Goal: Check status: Check status

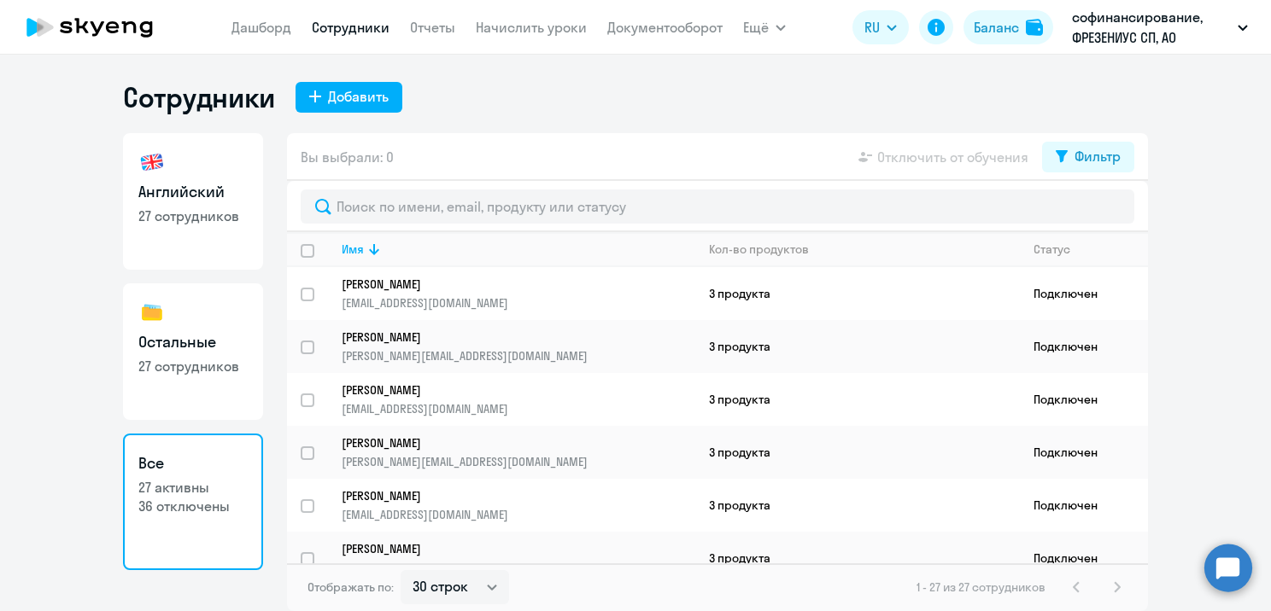
select select "30"
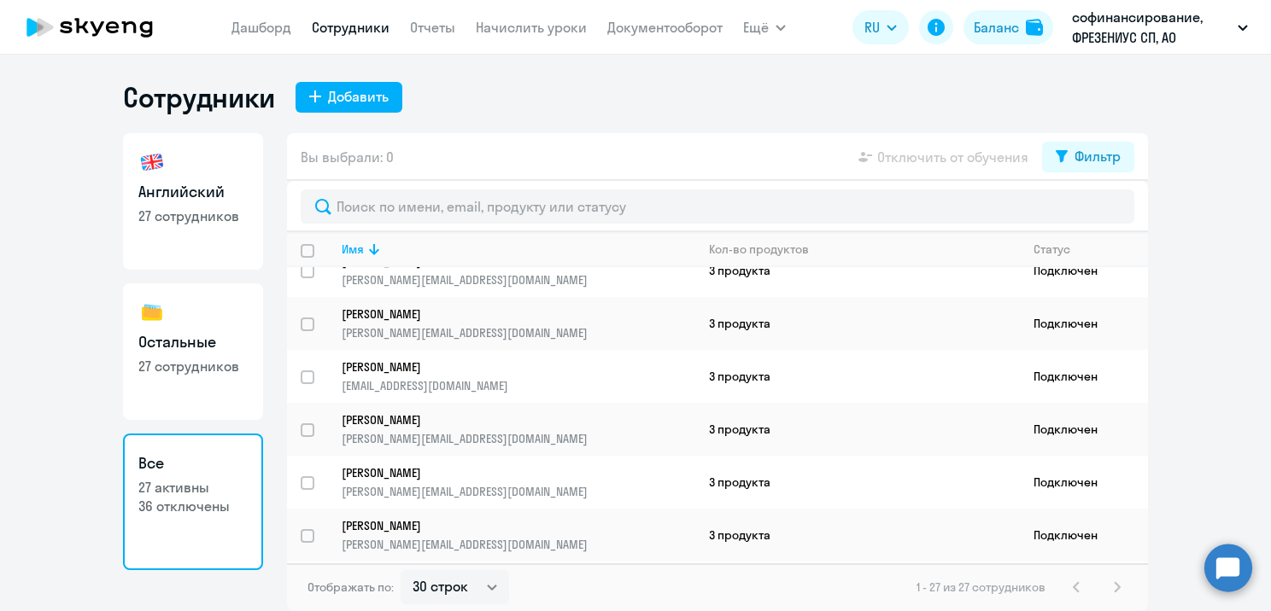
scroll to position [882, 0]
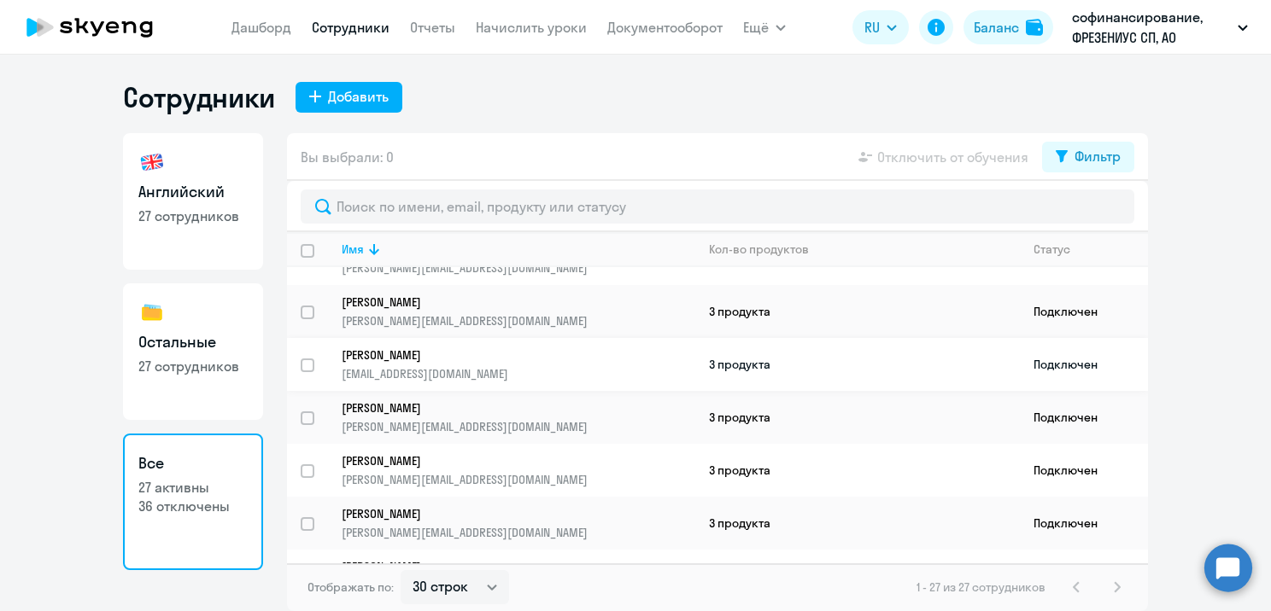
click at [414, 363] on p "[PERSON_NAME]" at bounding box center [507, 355] width 330 height 15
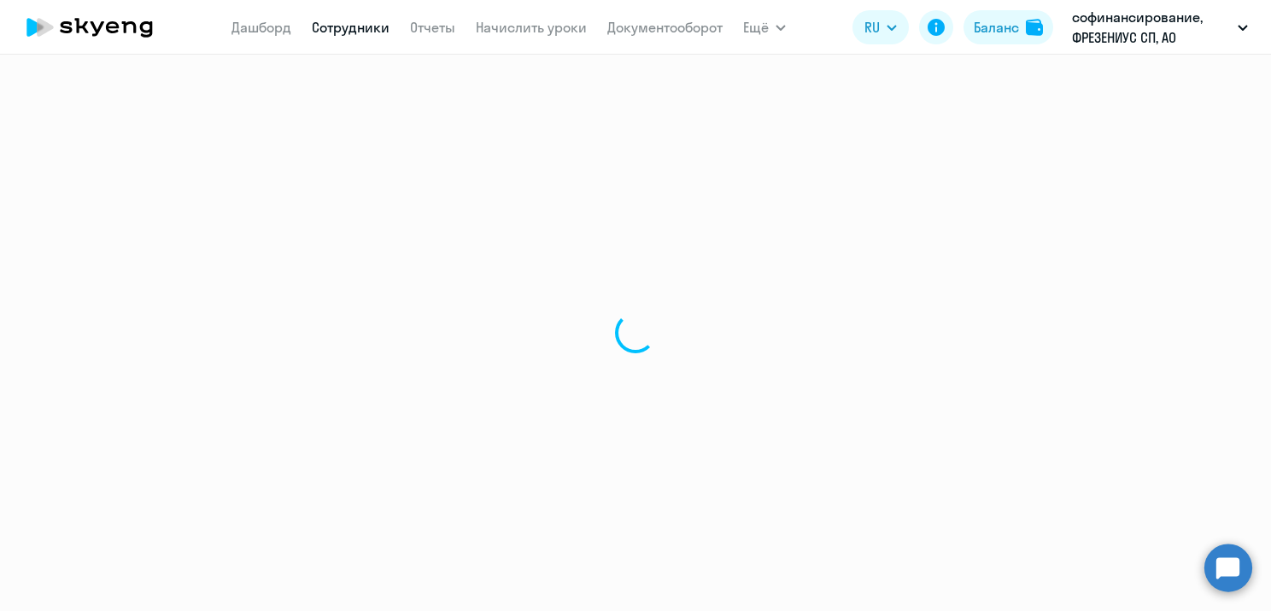
select select "english"
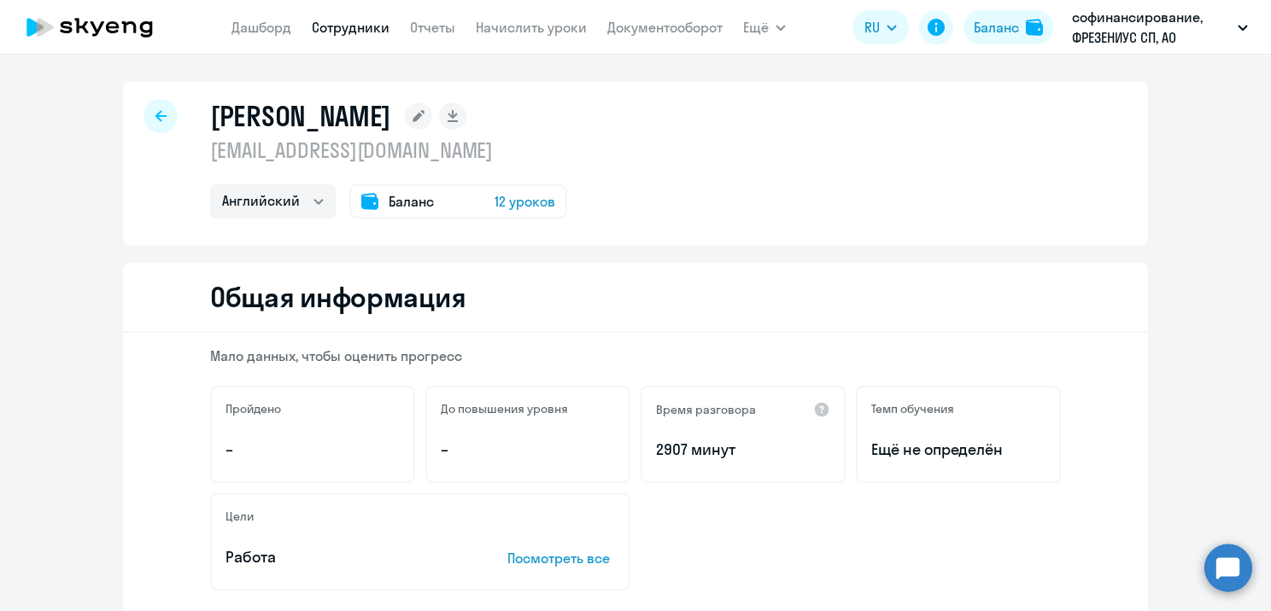
select select "30"
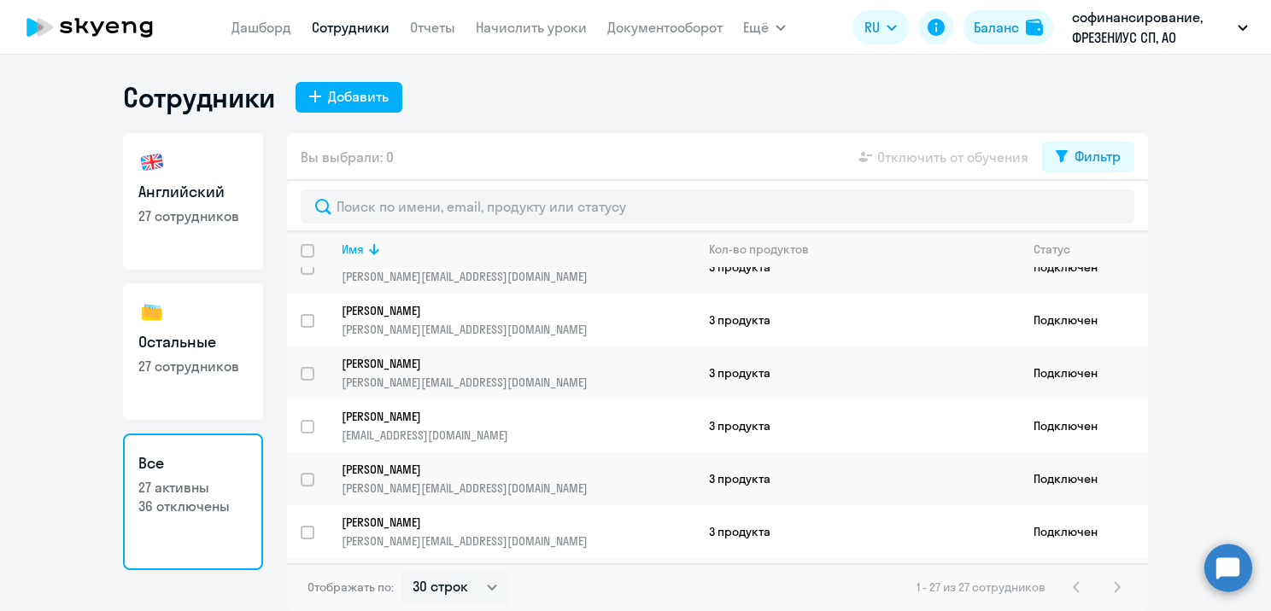
scroll to position [797, 0]
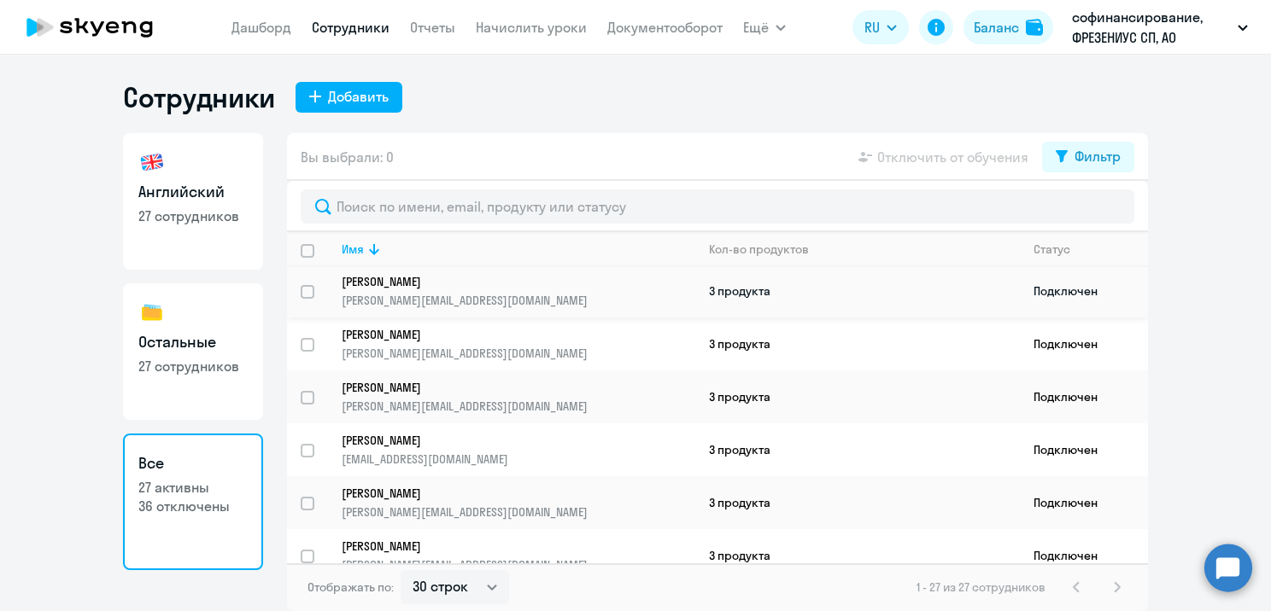
click at [432, 290] on p "[PERSON_NAME]" at bounding box center [507, 281] width 330 height 15
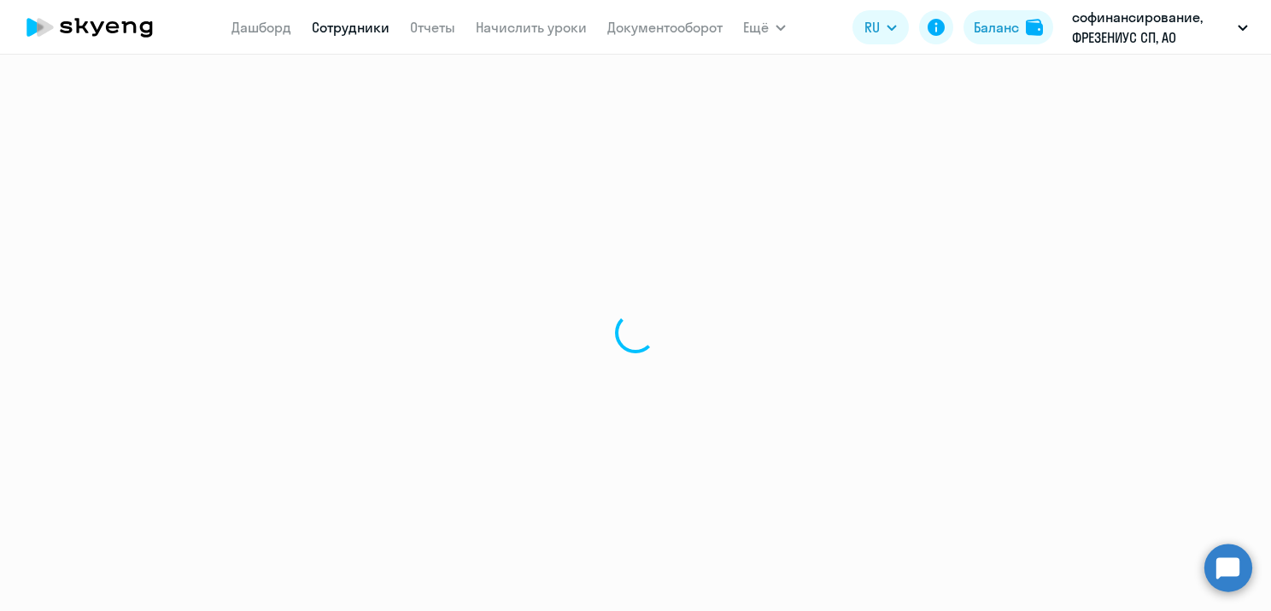
select select "english"
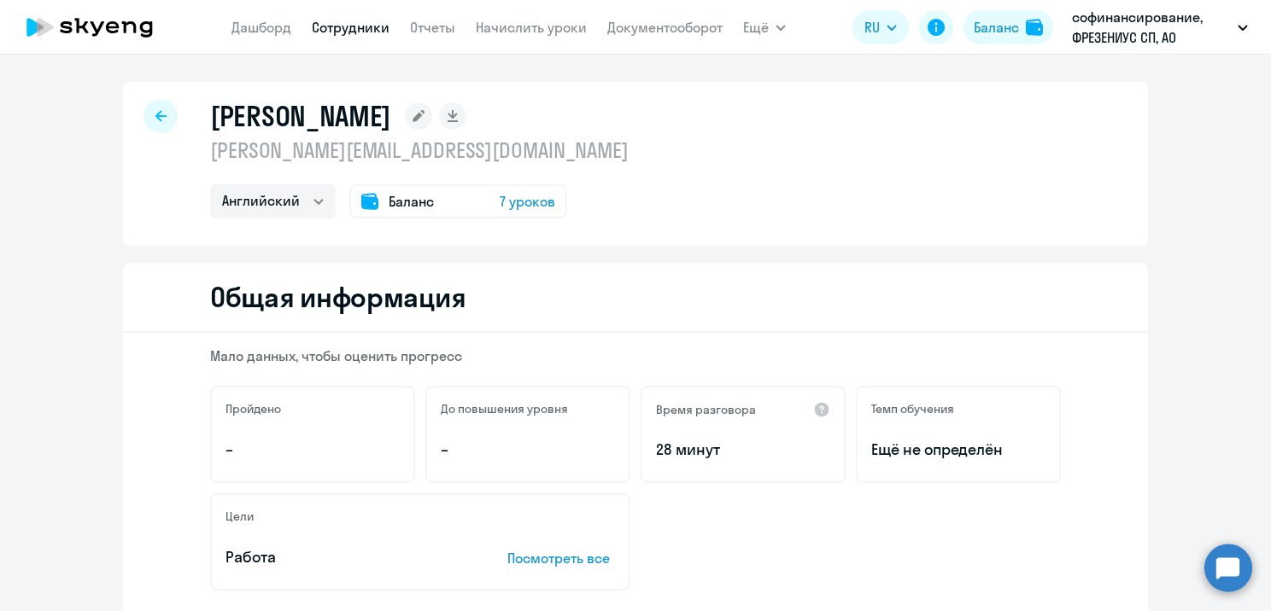
select select "30"
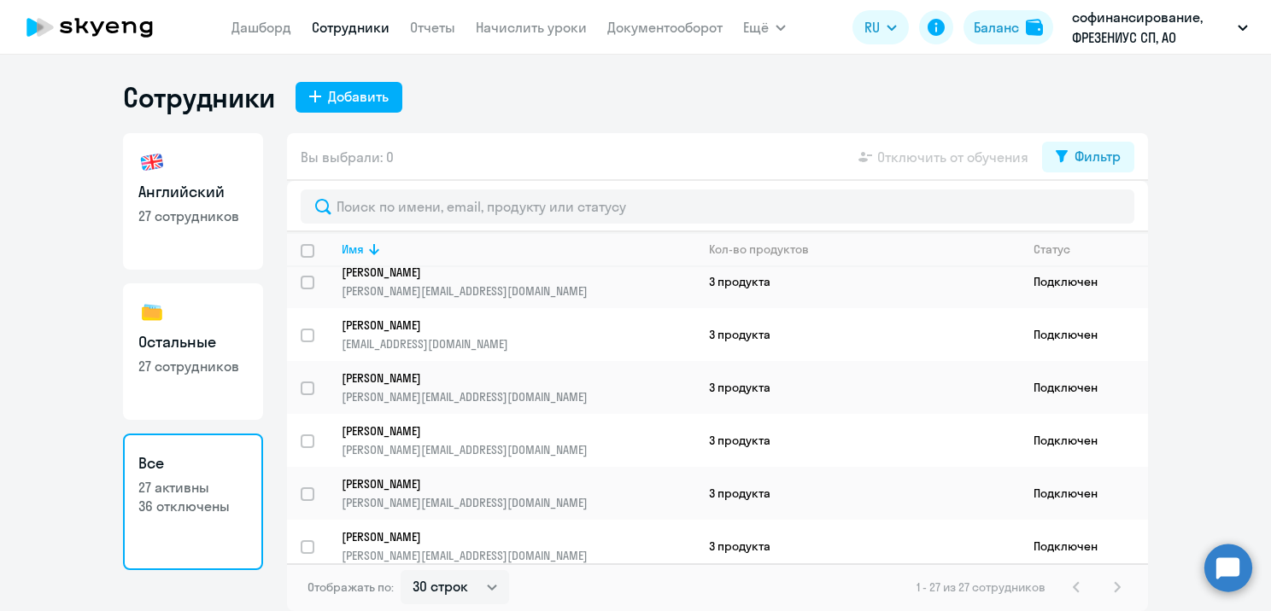
scroll to position [939, 0]
